Goal: Information Seeking & Learning: Learn about a topic

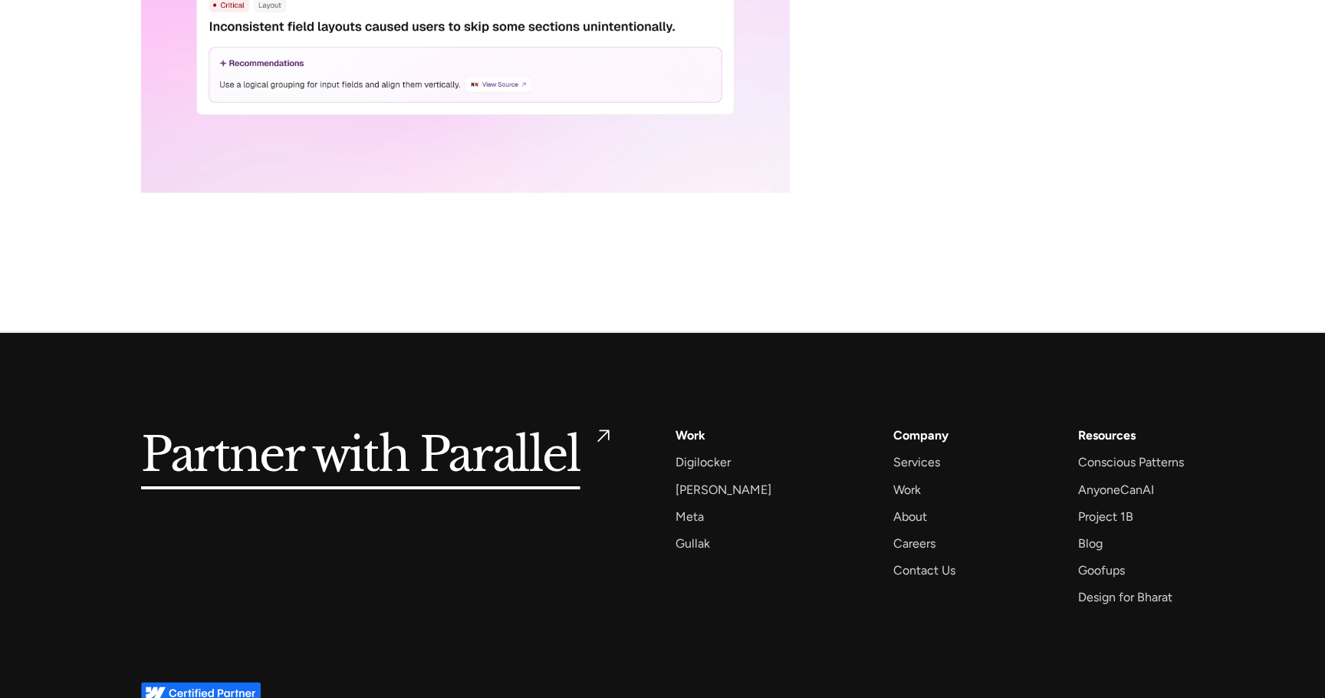
scroll to position [7665, 0]
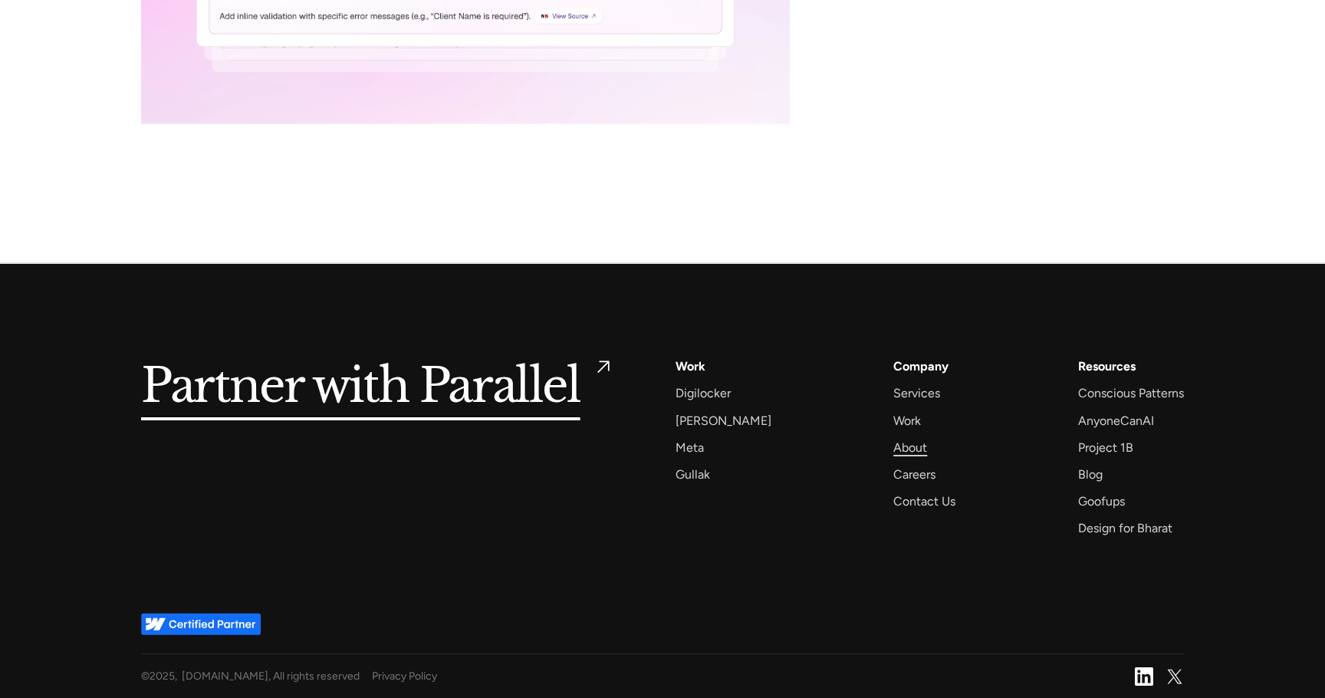
click at [899, 444] on div "About" at bounding box center [910, 447] width 34 height 21
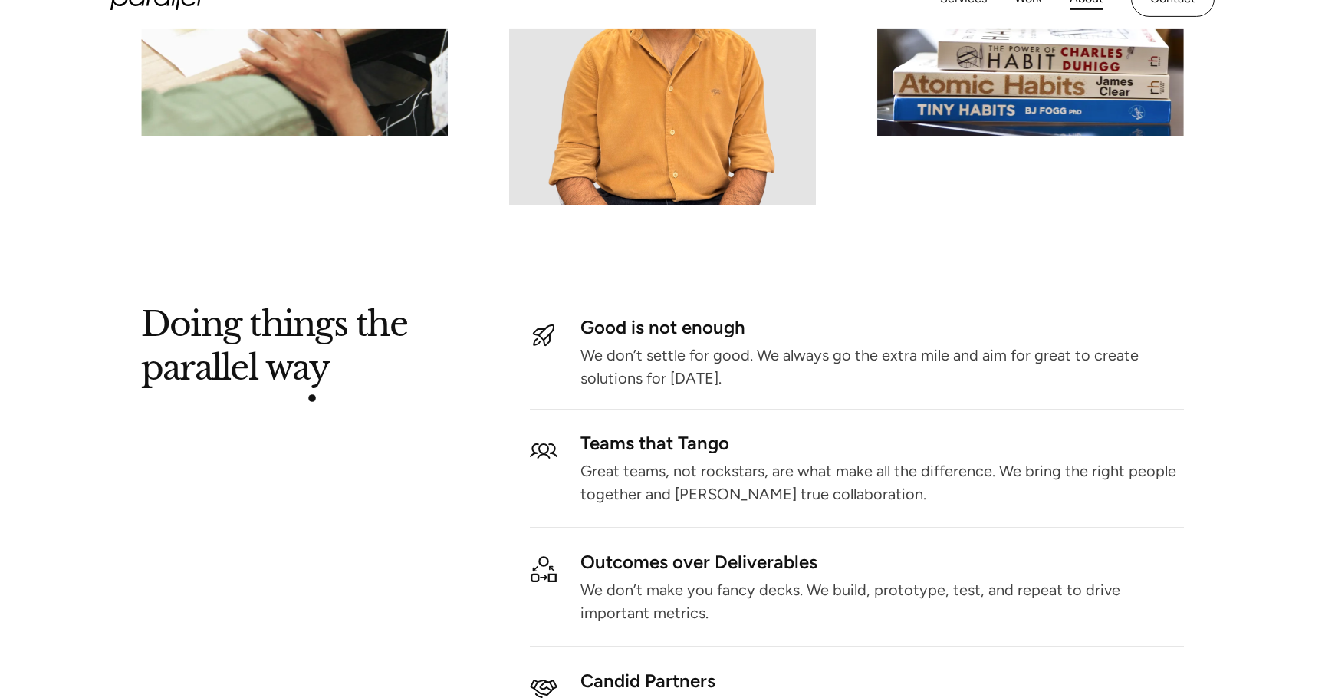
scroll to position [1703, 0]
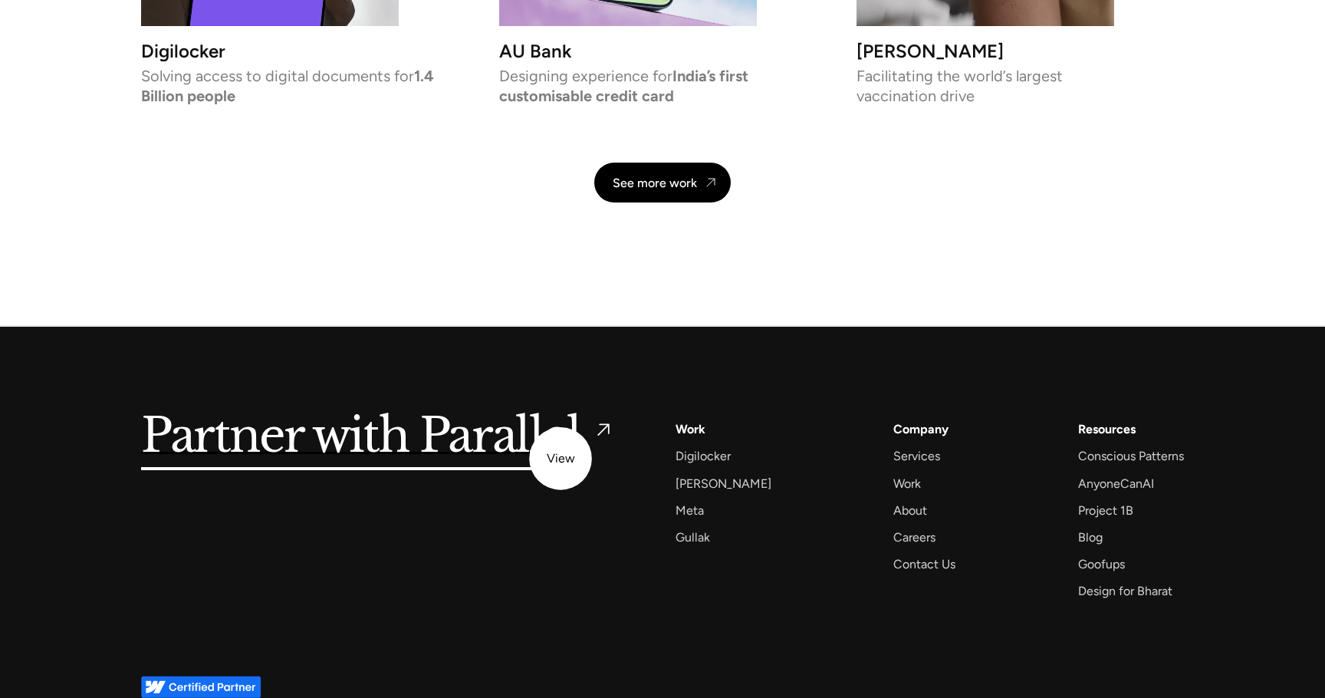
scroll to position [3572, 0]
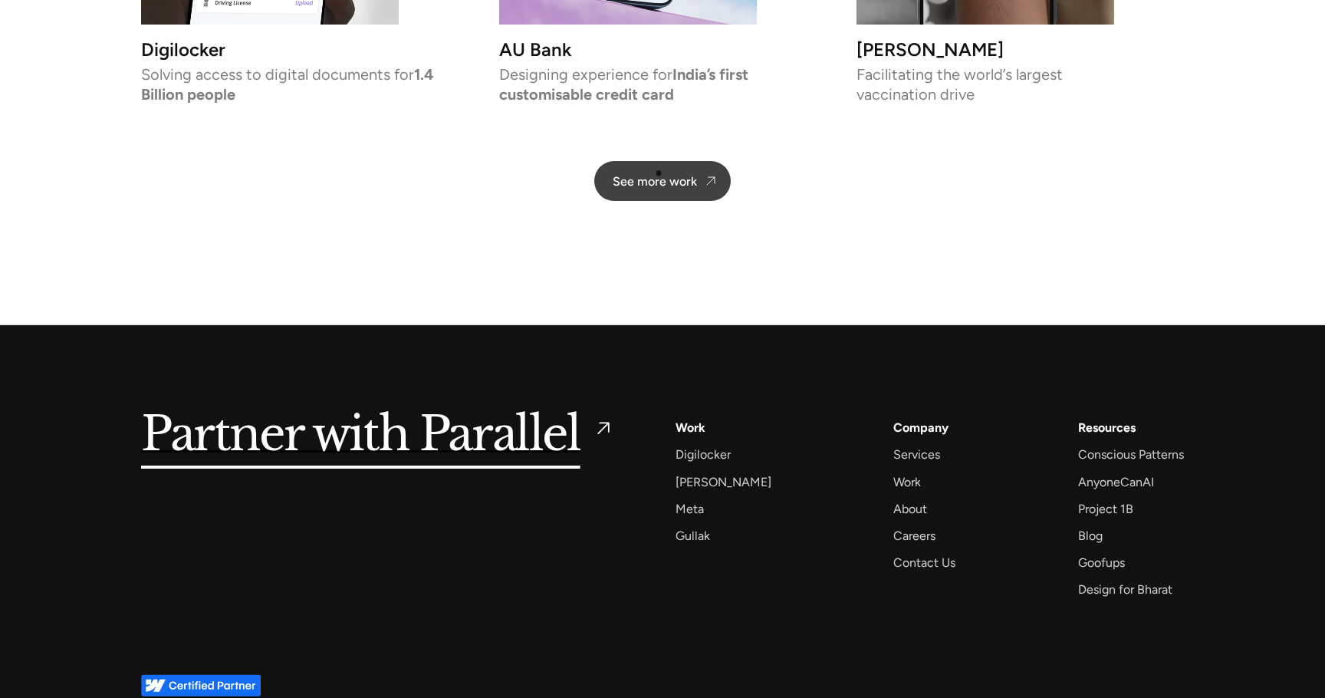
click at [659, 174] on div "See more work" at bounding box center [655, 181] width 84 height 15
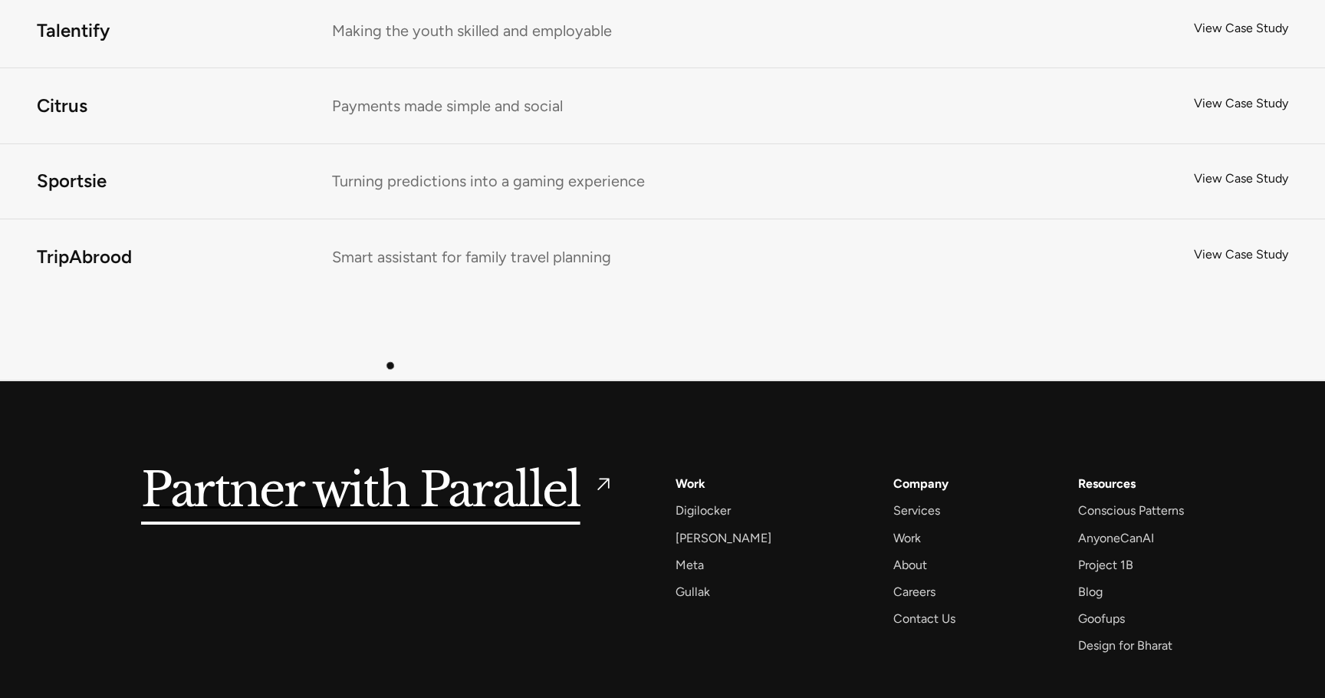
scroll to position [12063, 0]
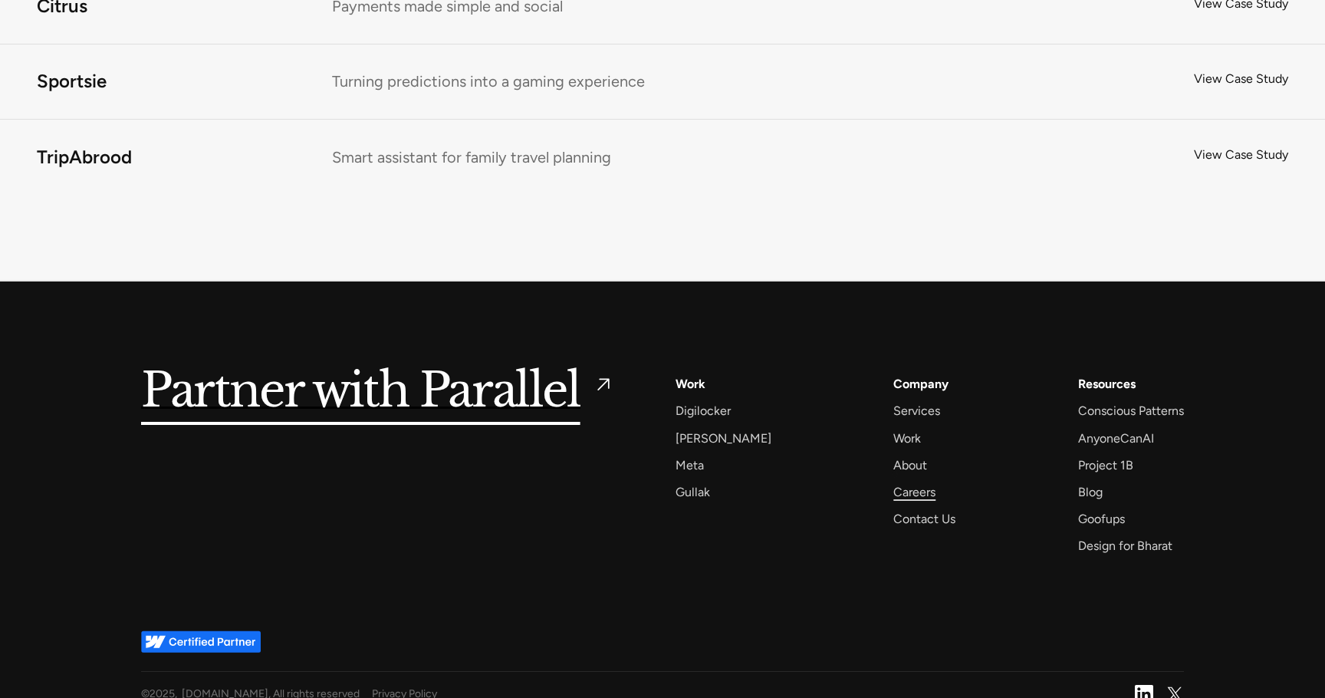
click at [895, 482] on div "Careers" at bounding box center [914, 492] width 42 height 21
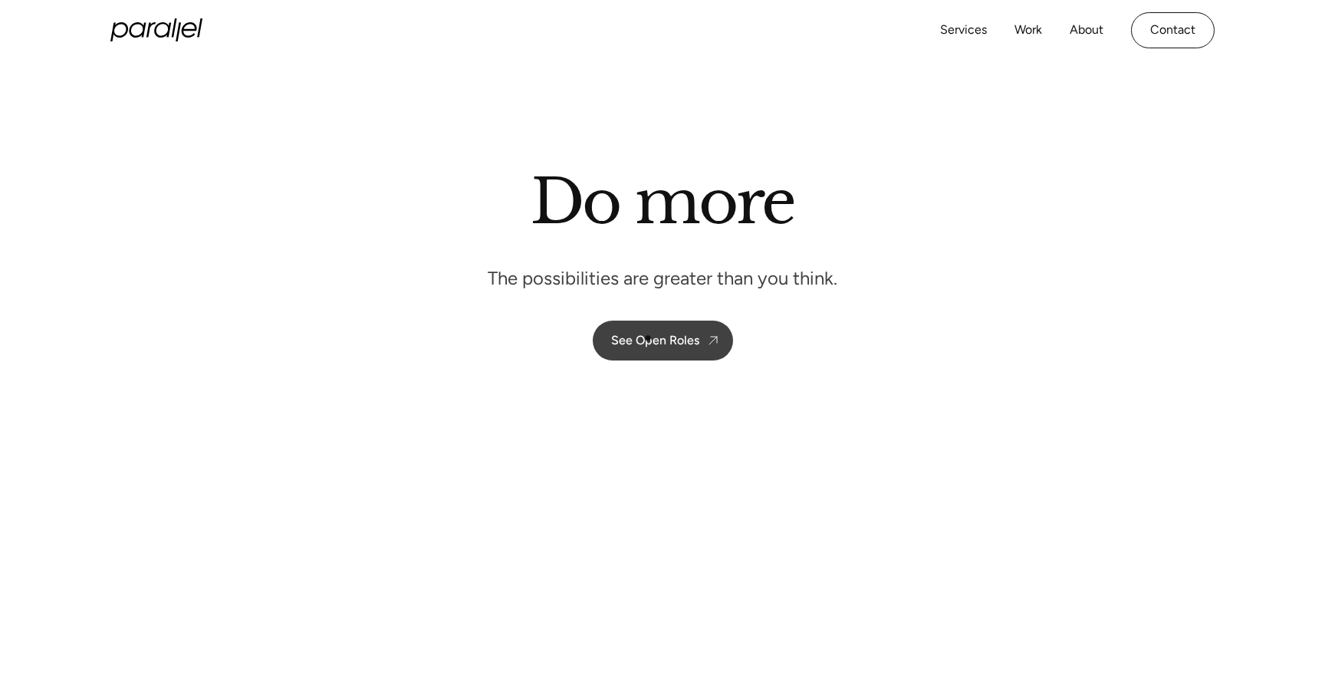
click at [659, 340] on div "See Open Roles" at bounding box center [655, 340] width 88 height 15
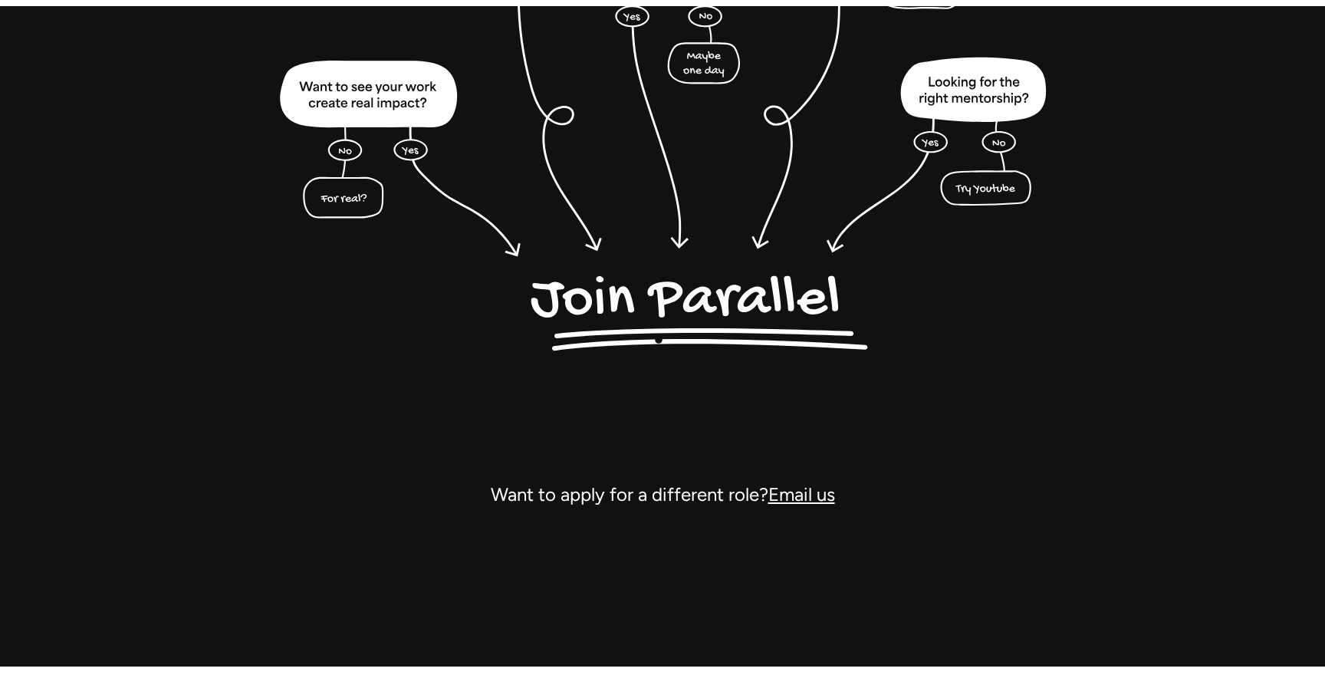
scroll to position [4223, 0]
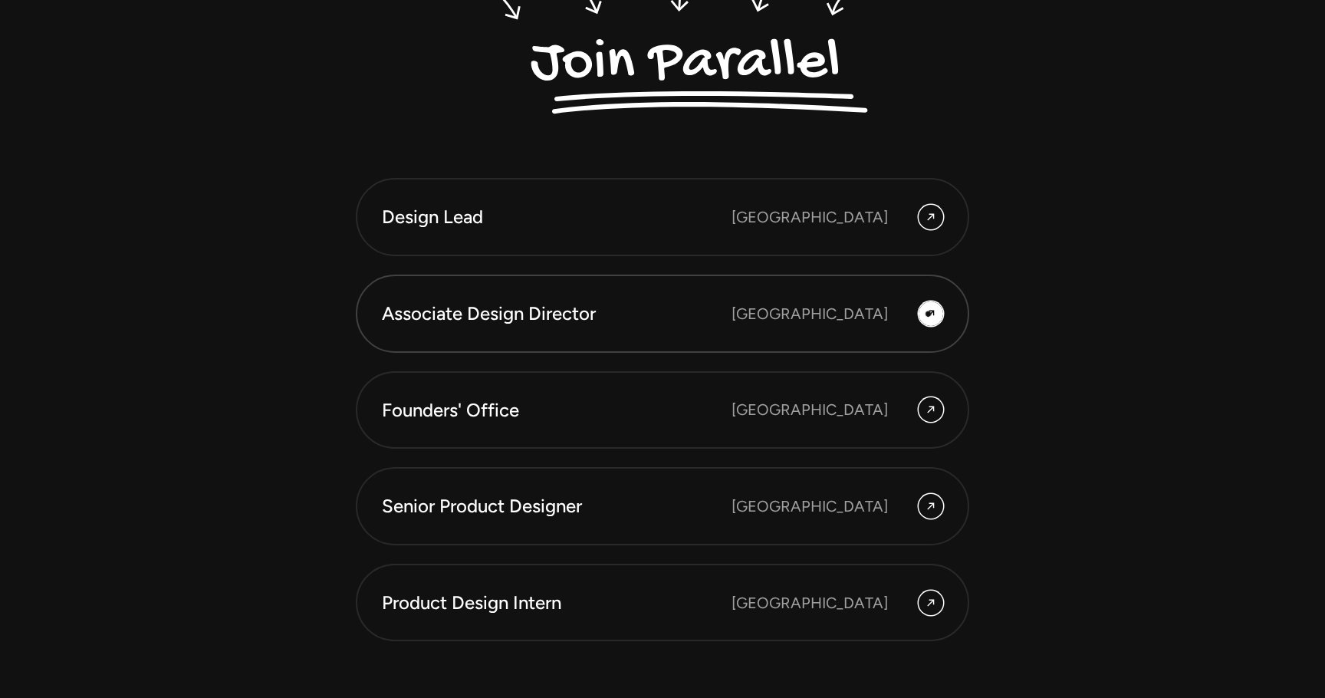
click at [929, 314] on icon at bounding box center [931, 313] width 12 height 18
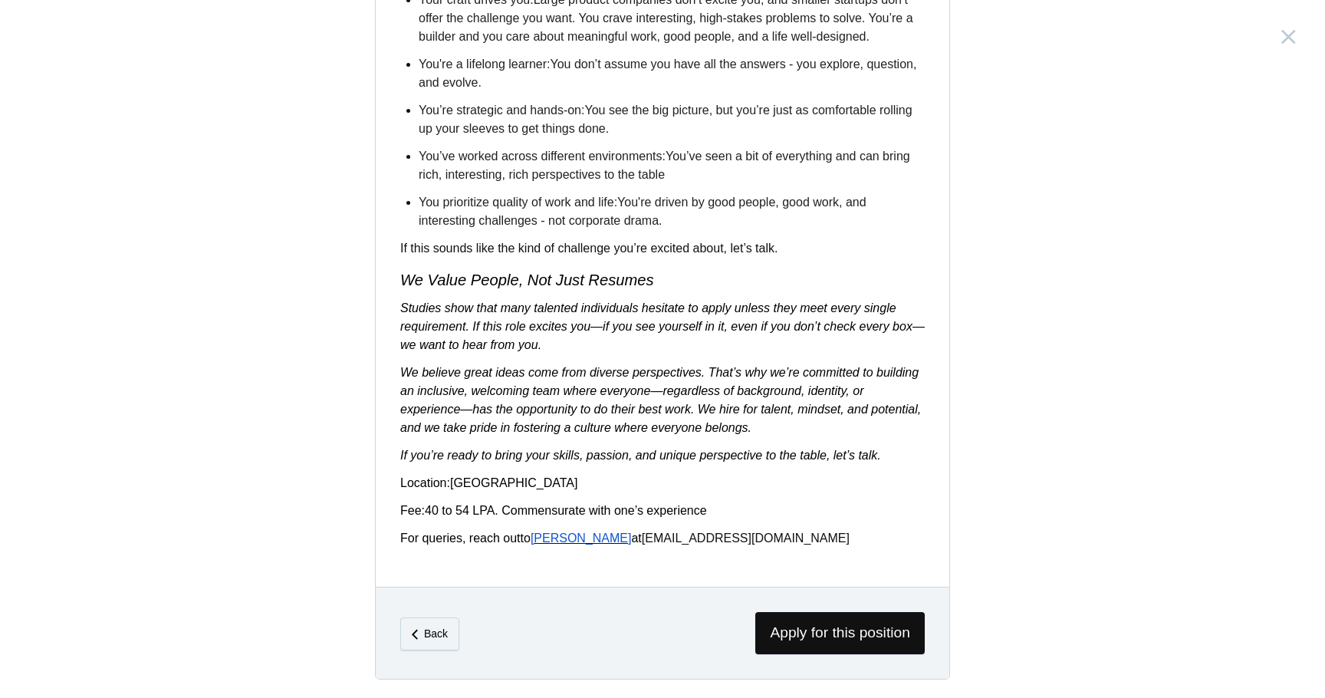
scroll to position [2496, 0]
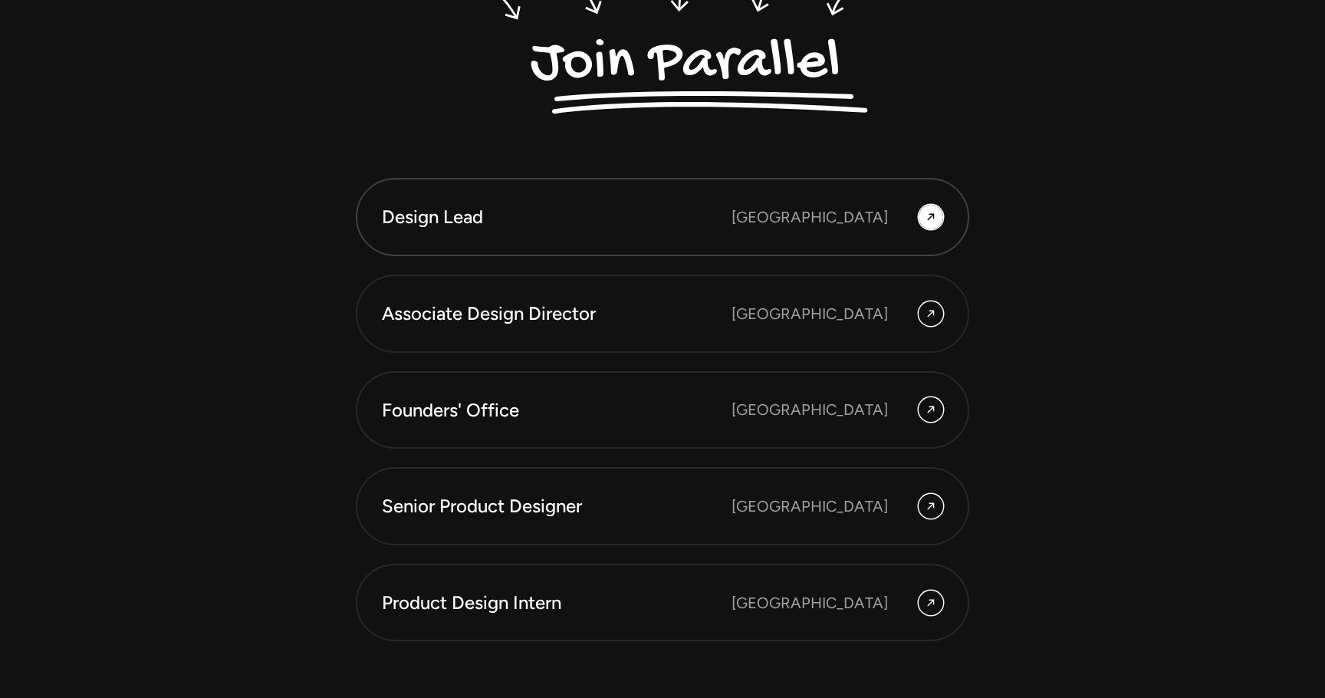
click at [442, 221] on div "Design Lead" at bounding box center [557, 217] width 350 height 26
click at [509, 405] on div "Founders' Office" at bounding box center [557, 410] width 350 height 26
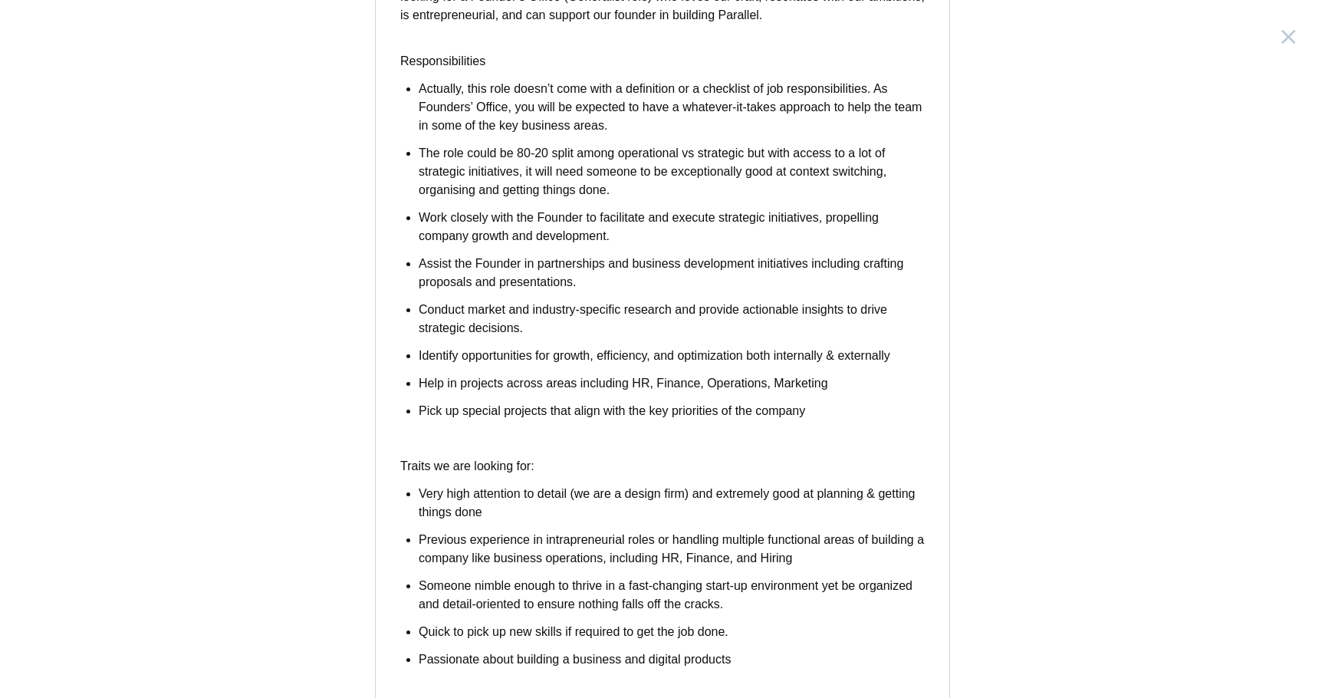
scroll to position [358, 0]
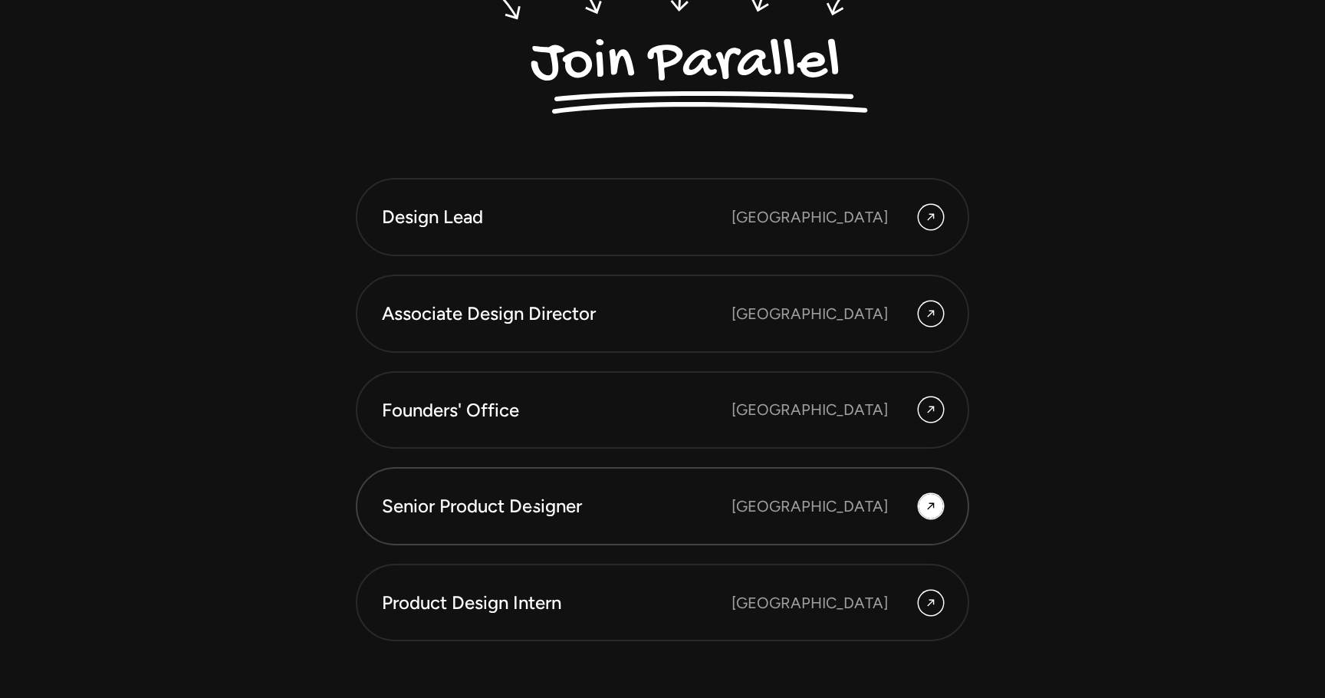
click at [534, 505] on div "Senior Product Designer" at bounding box center [557, 506] width 350 height 26
